Goal: Navigation & Orientation: Find specific page/section

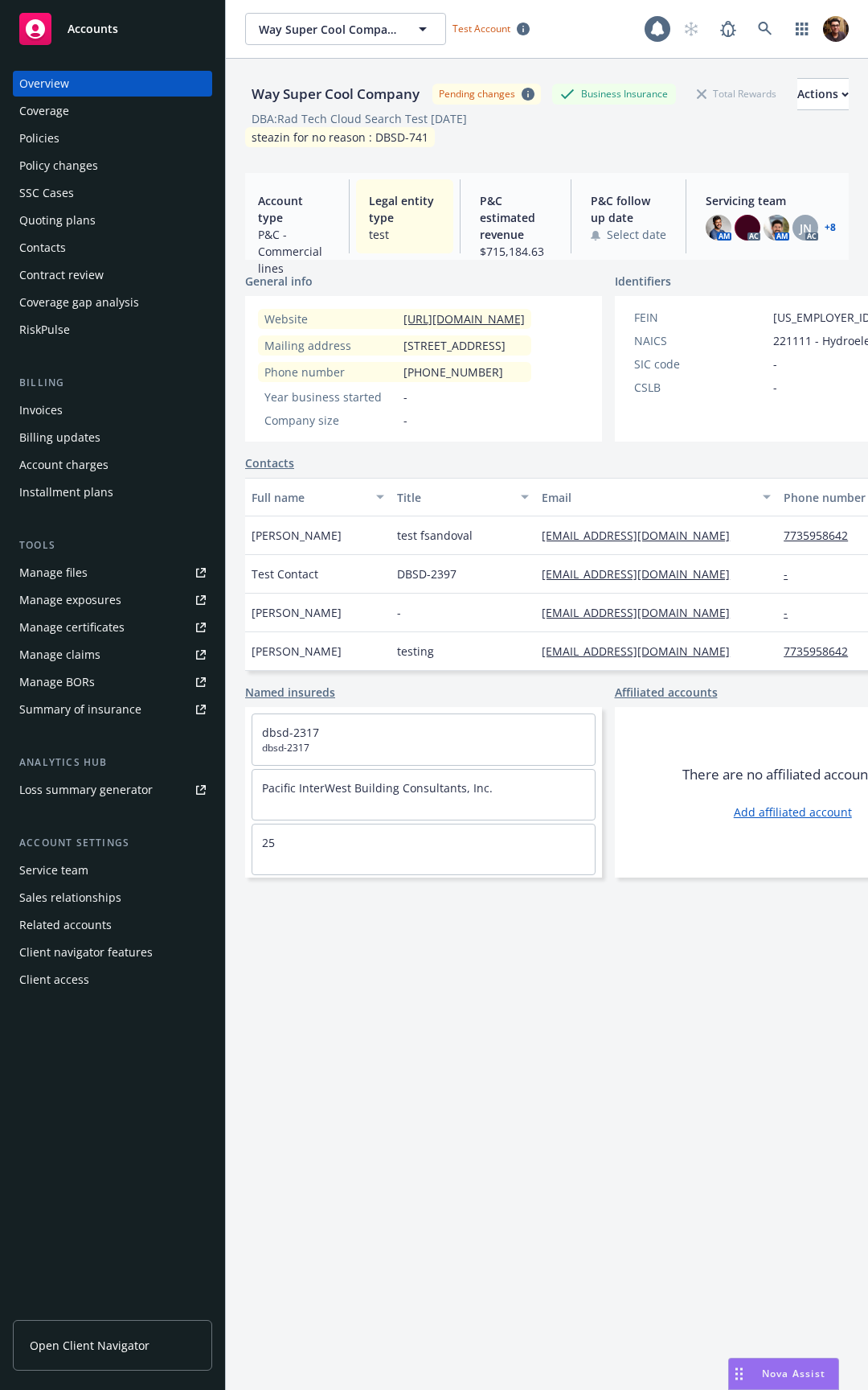
click at [564, 1039] on div "Way Super Cool Company Pending changes Business Insurance Total Rewards Actions…" at bounding box center [547, 744] width 604 height 1370
